Goal: Obtain resource: Obtain resource

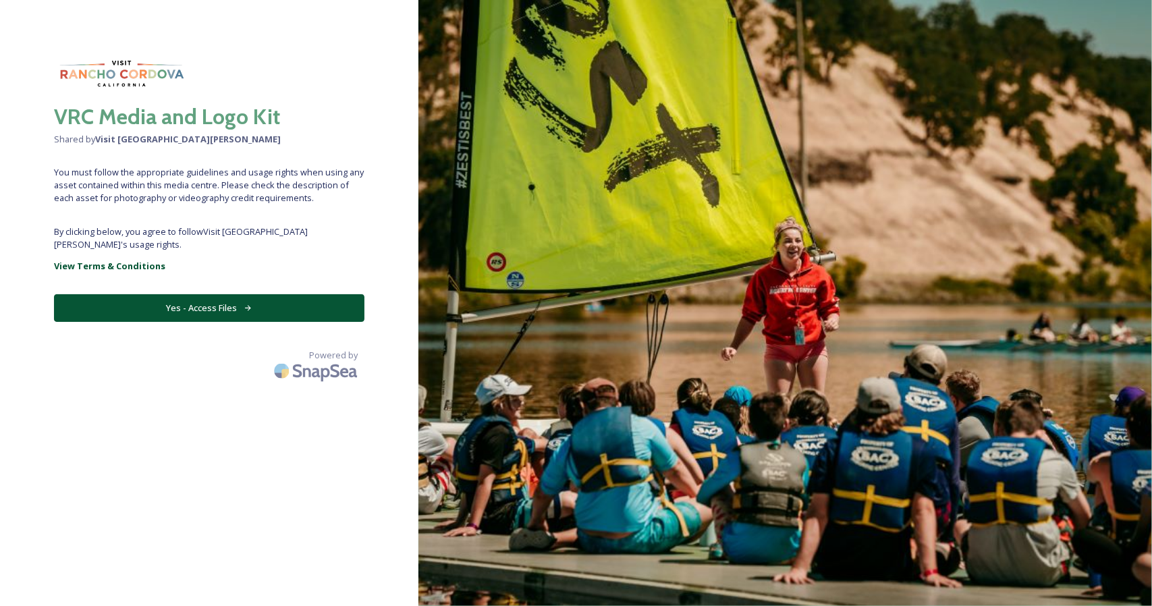
click at [221, 294] on button "Yes - Access Files" at bounding box center [209, 308] width 311 height 28
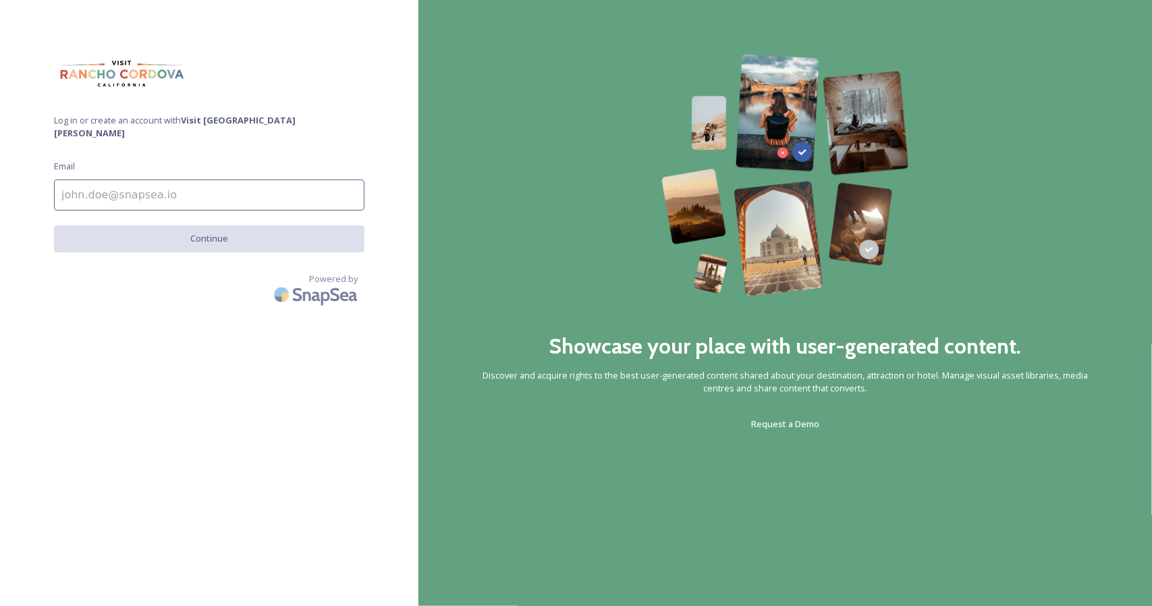
click at [172, 180] on input at bounding box center [209, 195] width 311 height 31
paste input "mailto:[EMAIL_ADDRESS][PERSON_NAME][DOMAIN_NAME]"
click at [94, 183] on input "mailto:[EMAIL_ADDRESS][PERSON_NAME][DOMAIN_NAME]" at bounding box center [209, 195] width 311 height 31
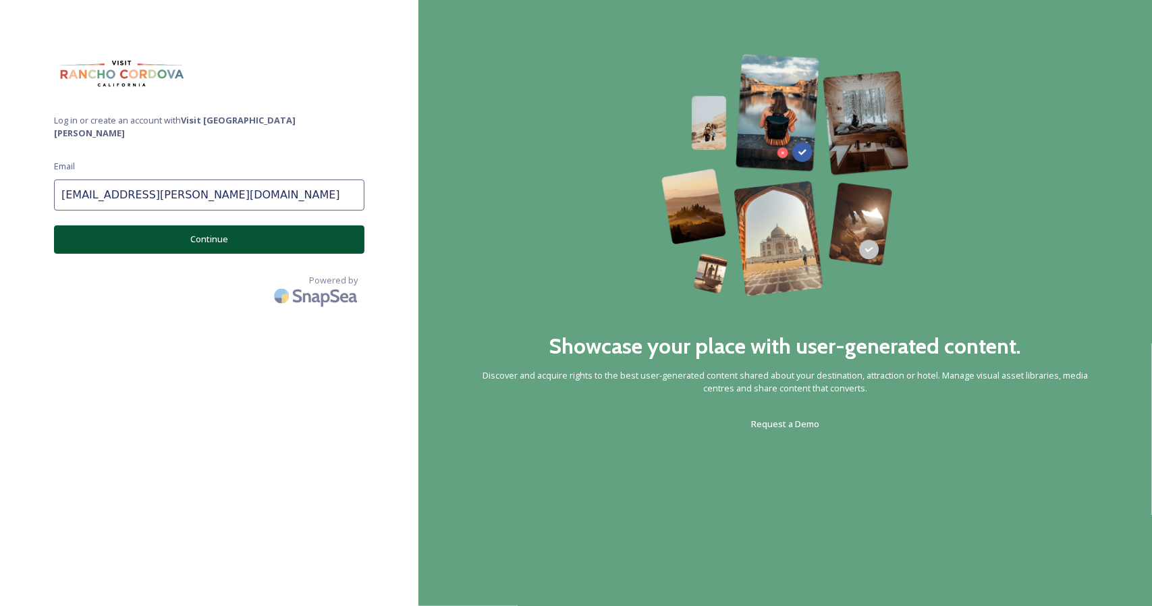
type input "[EMAIL_ADDRESS][PERSON_NAME][DOMAIN_NAME]"
click at [149, 225] on button "Continue" at bounding box center [209, 239] width 311 height 28
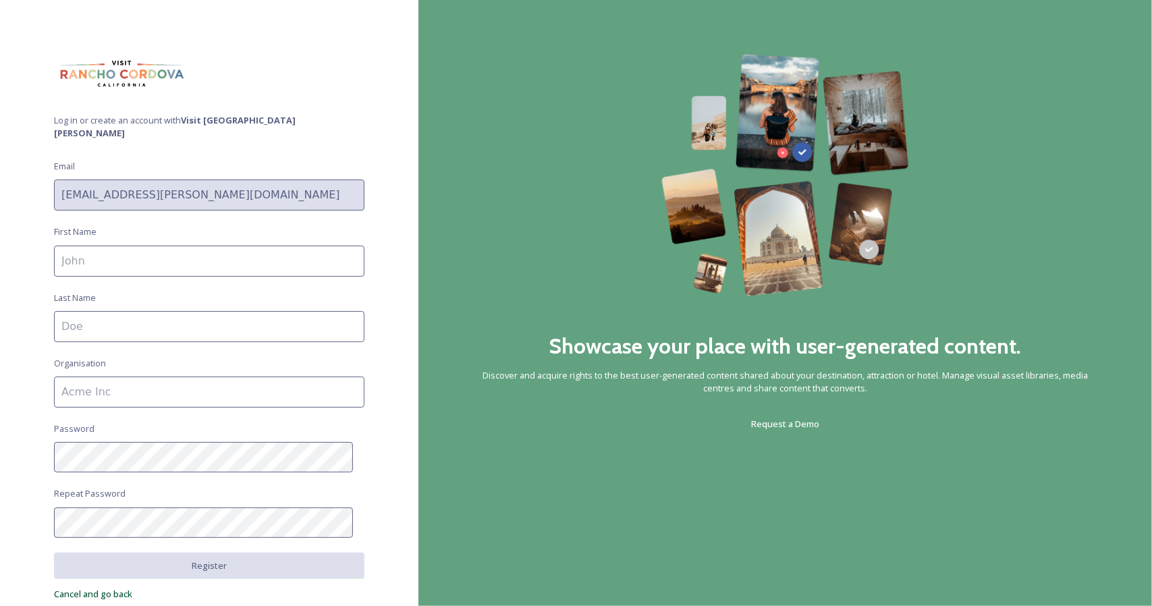
click at [119, 248] on input at bounding box center [209, 261] width 311 height 31
type input "Eva"
type input "[PERSON_NAME]"
type input "G"
type input "Simpleview"
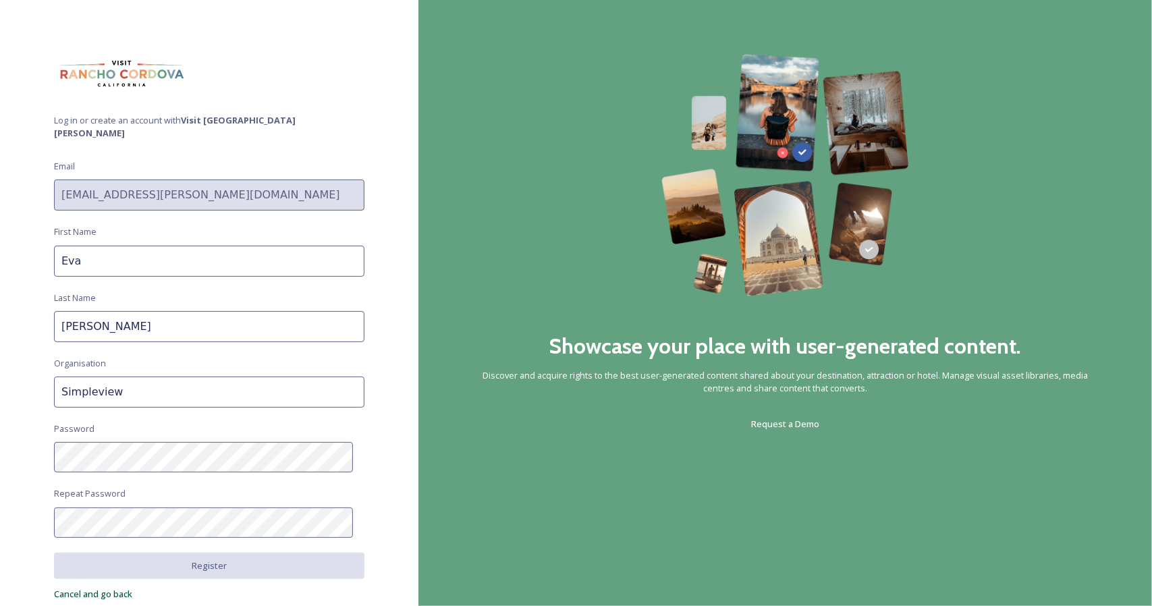
click at [346, 106] on div "Log in or create an account with Visit [GEOGRAPHIC_DATA][PERSON_NAME] Email [PE…" at bounding box center [209, 303] width 419 height 498
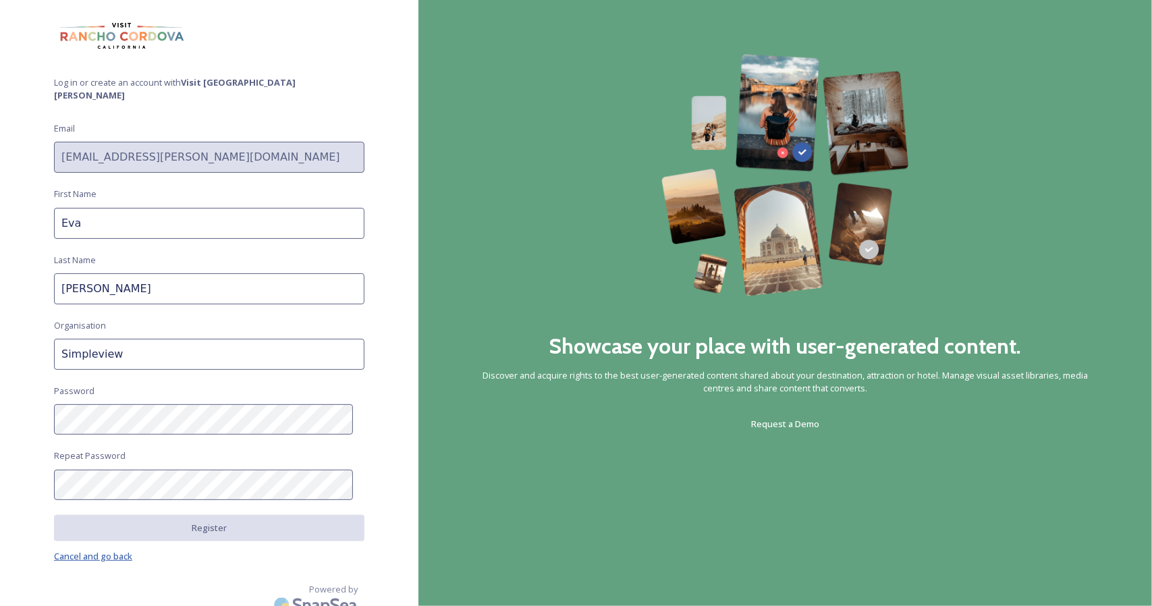
click at [92, 550] on span "Cancel and go back" at bounding box center [93, 556] width 78 height 12
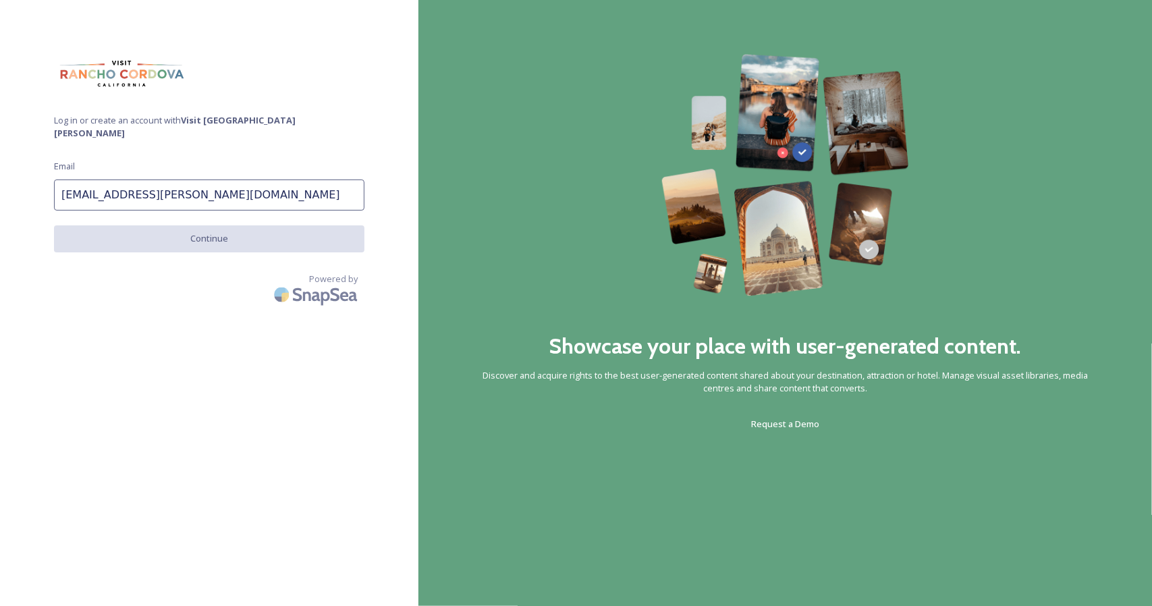
scroll to position [0, 0]
